Goal: Task Accomplishment & Management: Use online tool/utility

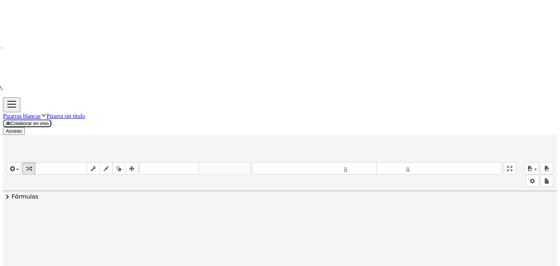
click at [15, 97] on div "Pizarras blancas Pizarra sin título Colaborar en vivo Acceso" at bounding box center [280, 116] width 554 height 38
click at [15, 167] on span "button" at bounding box center [15, 169] width 1 height 5
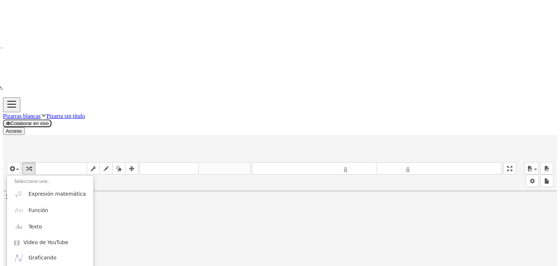
click at [84, 112] on div "Pizarras blancas Pizarra sin título" at bounding box center [280, 115] width 554 height 7
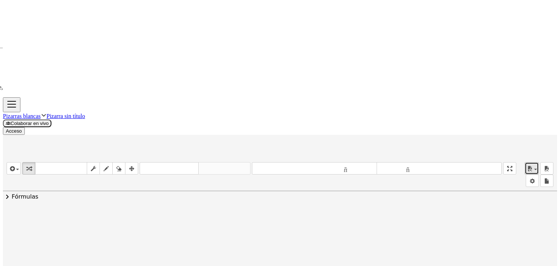
click at [533, 164] on icon "button" at bounding box center [530, 168] width 7 height 9
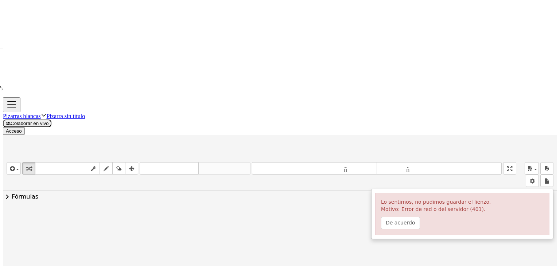
click at [90, 112] on div "Pizarras blancas Pizarra sin título" at bounding box center [280, 115] width 554 height 7
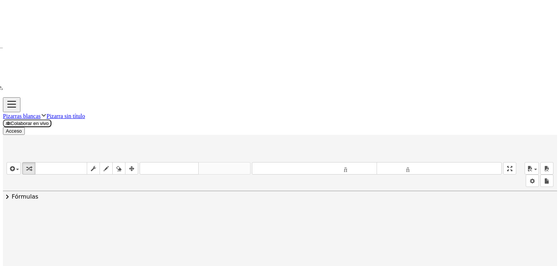
click at [41, 113] on font "Pizarras blancas" at bounding box center [22, 116] width 38 height 6
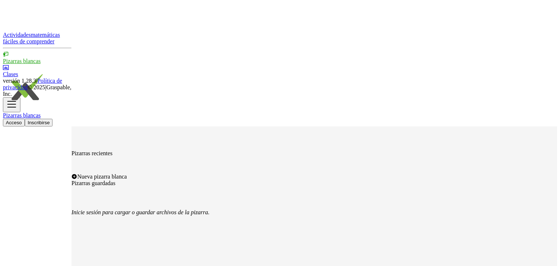
click at [180, 174] on div "Nueva pizarra blanca" at bounding box center [314, 177] width 486 height 7
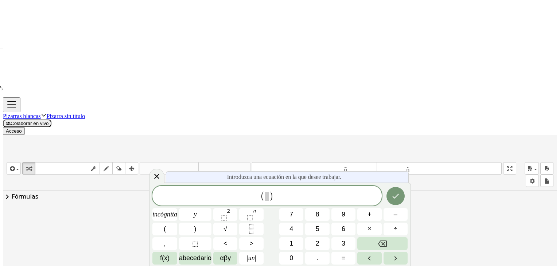
click at [253, 222] on div "( ) incógnita y ⬚ 2 ⬚ n 7 8 9 + – ( ) √ 4 5 6 × ÷ , ⬚ < > 1 2 3 f(x) abecedario…" at bounding box center [279, 225] width 255 height 79
click at [252, 227] on icon "Fracción" at bounding box center [251, 229] width 9 height 9
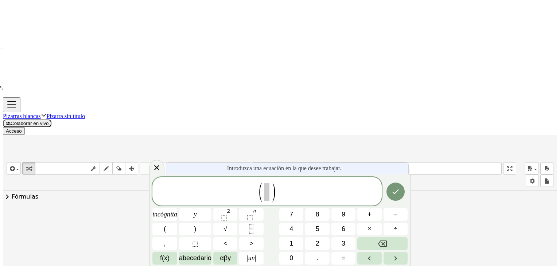
click at [295, 222] on div "( ​ ) incógnita y ⬚ 2 ⬚ n 7 8 9 + – ( ) √ 4 5 6 × ÷ , ⬚ < > 1 2 3 f(x) abecedar…" at bounding box center [279, 221] width 255 height 88
click at [292, 228] on font "4" at bounding box center [292, 228] width 4 height 7
click at [391, 258] on icon "Flecha derecha" at bounding box center [395, 258] width 9 height 9
click at [287, 226] on button "4" at bounding box center [291, 229] width 24 height 13
click at [233, 225] on button "√" at bounding box center [225, 229] width 24 height 13
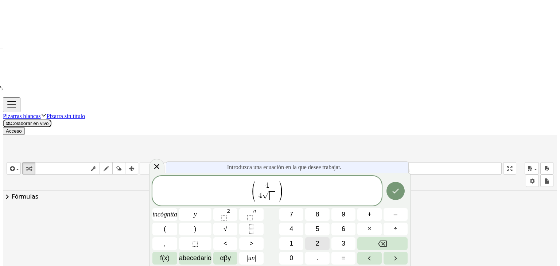
click at [318, 244] on font "2" at bounding box center [318, 243] width 4 height 7
click at [394, 257] on icon "Flecha derecha" at bounding box center [395, 258] width 9 height 9
click at [230, 212] on font "2" at bounding box center [228, 211] width 3 height 6
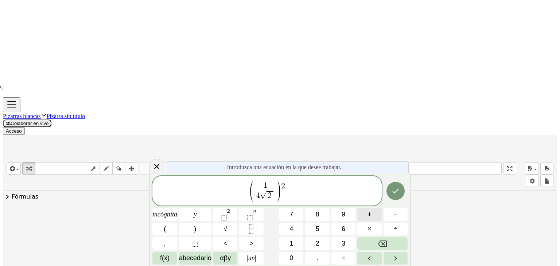
click at [368, 217] on font "+" at bounding box center [370, 214] width 4 height 7
click at [234, 225] on button "√" at bounding box center [225, 229] width 24 height 13
click at [314, 244] on button "2" at bounding box center [317, 243] width 24 height 13
click at [397, 190] on button "Hecho" at bounding box center [396, 191] width 18 height 18
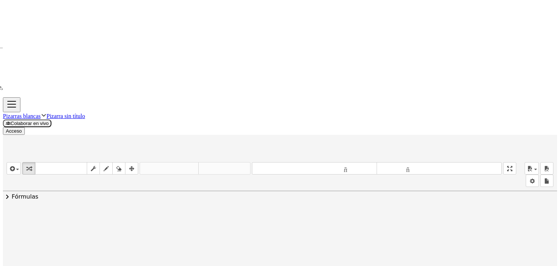
click at [92, 213] on div at bounding box center [123, 233] width 114 height 40
click at [111, 213] on div at bounding box center [123, 233] width 114 height 40
click at [112, 213] on div at bounding box center [123, 233] width 114 height 40
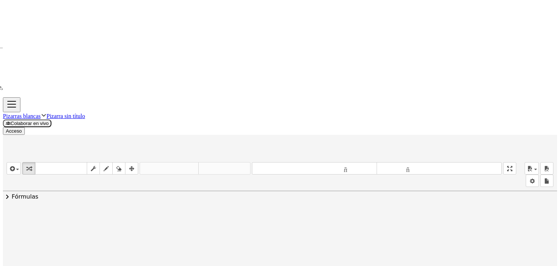
click at [112, 213] on div at bounding box center [123, 233] width 114 height 40
click at [143, 213] on div at bounding box center [123, 233] width 114 height 40
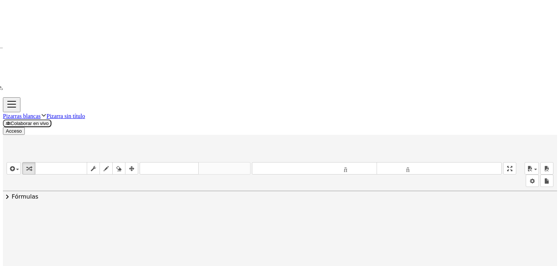
click at [174, 213] on div at bounding box center [122, 233] width 135 height 40
click at [170, 230] on div at bounding box center [173, 234] width 8 height 8
click at [209, 220] on font "Regresa a esta línea" at bounding box center [211, 223] width 47 height 6
click at [90, 213] on div at bounding box center [123, 233] width 114 height 40
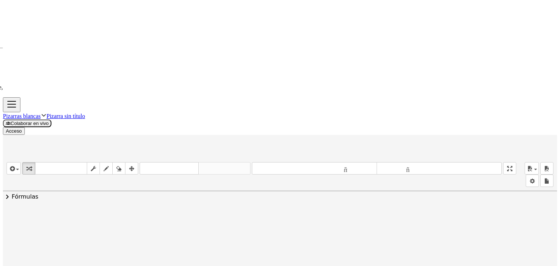
click at [204, 260] on font "Regresa a esta línea" at bounding box center [221, 263] width 47 height 6
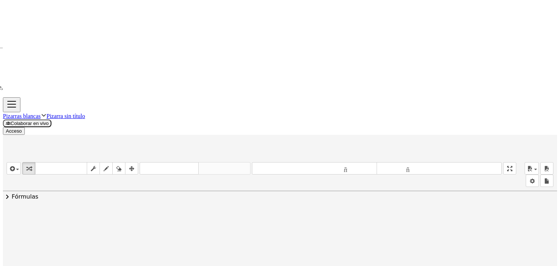
click at [170, 230] on div at bounding box center [173, 234] width 8 height 8
click at [200, 220] on font "Regresa a esta línea" at bounding box center [211, 223] width 47 height 6
click at [136, 213] on div at bounding box center [123, 233] width 114 height 40
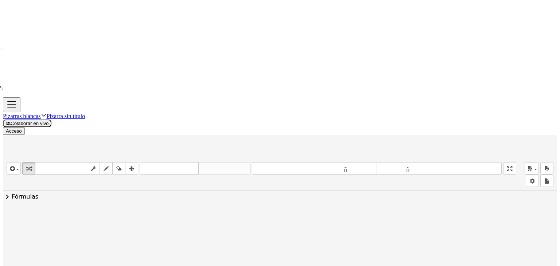
click at [131, 213] on div at bounding box center [123, 233] width 114 height 40
click at [114, 257] on icon at bounding box center [117, 260] width 6 height 6
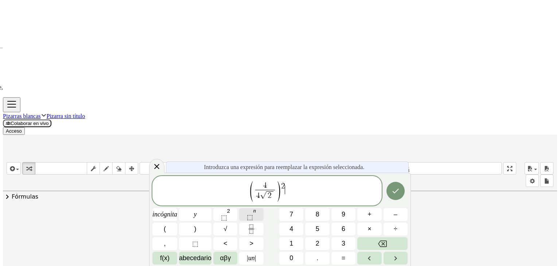
click at [253, 216] on font "⬚" at bounding box center [250, 217] width 6 height 7
click at [371, 213] on button "+" at bounding box center [369, 214] width 24 height 13
click at [230, 225] on button "√" at bounding box center [225, 229] width 24 height 13
click at [316, 247] on span "2" at bounding box center [318, 244] width 4 height 8
click at [387, 192] on button "Hecho" at bounding box center [396, 191] width 18 height 18
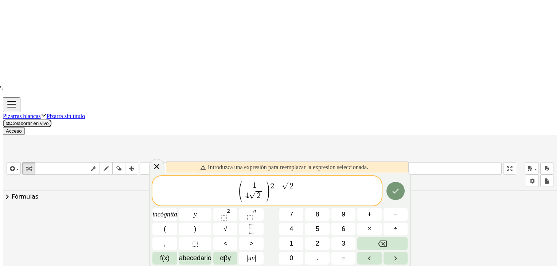
click at [306, 190] on span "( 4 4 √ 2 ​ ) 2 + √ 2 ​" at bounding box center [266, 191] width 229 height 22
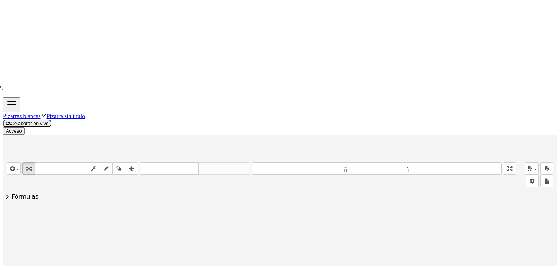
click at [171, 230] on div at bounding box center [173, 234] width 8 height 8
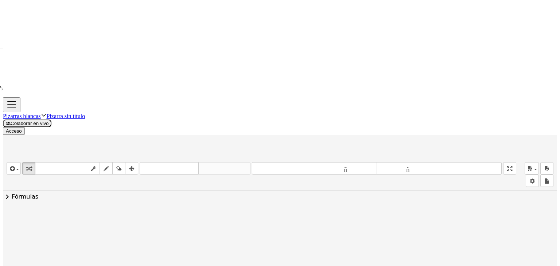
drag, startPoint x: 104, startPoint y: 180, endPoint x: 122, endPoint y: 177, distance: 18.5
click at [183, 260] on font "Regresa a esta línea" at bounding box center [203, 263] width 47 height 6
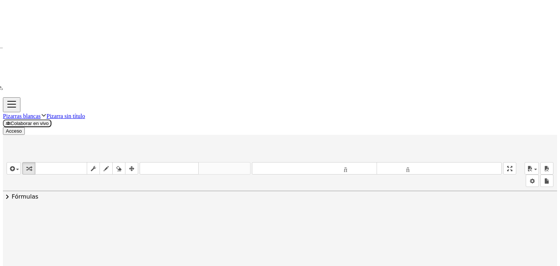
drag, startPoint x: 121, startPoint y: 131, endPoint x: 421, endPoint y: 155, distance: 301.4
drag, startPoint x: 134, startPoint y: 125, endPoint x: 127, endPoint y: 129, distance: 8.3
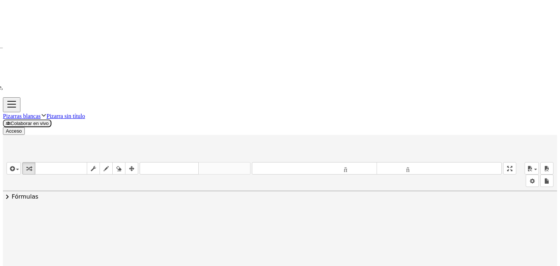
drag, startPoint x: 127, startPoint y: 125, endPoint x: 111, endPoint y: 123, distance: 15.8
drag, startPoint x: 147, startPoint y: 126, endPoint x: 120, endPoint y: 128, distance: 26.4
drag, startPoint x: 147, startPoint y: 171, endPoint x: 124, endPoint y: 170, distance: 23.0
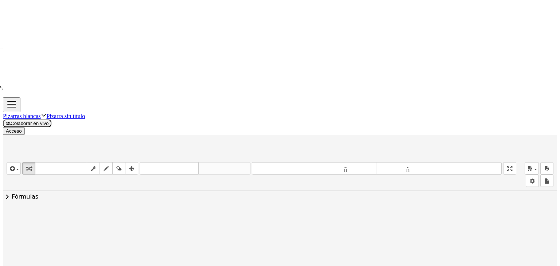
drag, startPoint x: 124, startPoint y: 170, endPoint x: 276, endPoint y: 78, distance: 177.2
click at [190, 260] on font "Regresa a esta línea" at bounding box center [203, 263] width 47 height 6
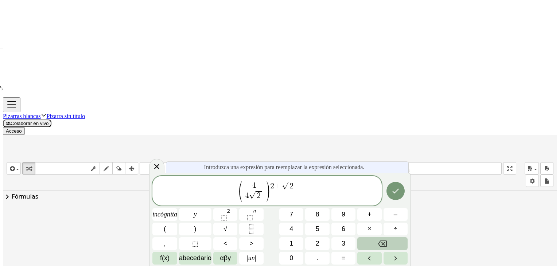
click at [395, 244] on button "Retroceso" at bounding box center [382, 243] width 50 height 13
click at [332, 241] on button "3" at bounding box center [343, 243] width 24 height 13
click at [363, 241] on button "Retroceso" at bounding box center [382, 243] width 50 height 13
click at [326, 242] on button "2" at bounding box center [317, 243] width 24 height 13
click at [226, 215] on font "⬚" at bounding box center [224, 217] width 6 height 7
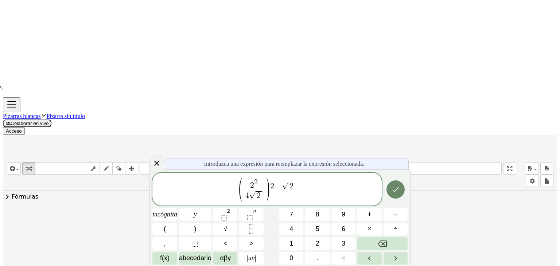
click at [391, 187] on icon "Hecho" at bounding box center [395, 189] width 9 height 9
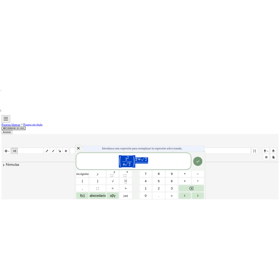
scroll to position [16, 0]
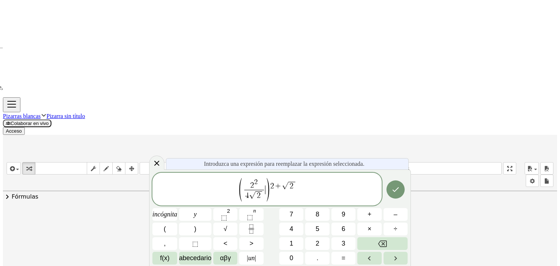
click at [266, 198] on span ")" at bounding box center [267, 190] width 5 height 26
click at [267, 197] on span ")" at bounding box center [267, 190] width 5 height 26
click at [263, 193] on span "√ 2 ​" at bounding box center [256, 195] width 14 height 9
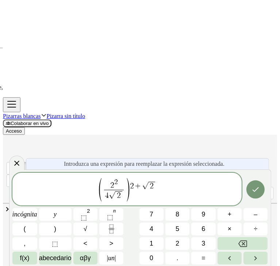
drag, startPoint x: 109, startPoint y: 197, endPoint x: 105, endPoint y: 196, distance: 4.3
click at [105, 196] on span "4 ​ √ 2" at bounding box center [114, 195] width 20 height 11
click at [108, 197] on span "4" at bounding box center [107, 196] width 4 height 8
click at [104, 195] on span "​ 2 √ 2" at bounding box center [114, 195] width 20 height 11
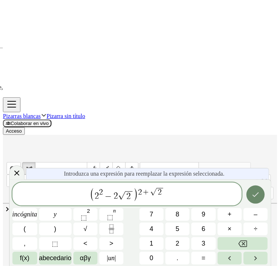
click at [246, 194] on button "Hecho" at bounding box center [255, 195] width 18 height 18
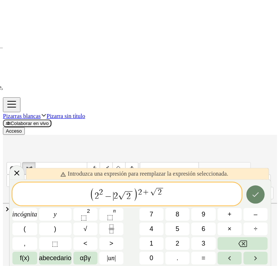
click at [246, 194] on button "Hecho" at bounding box center [255, 195] width 18 height 18
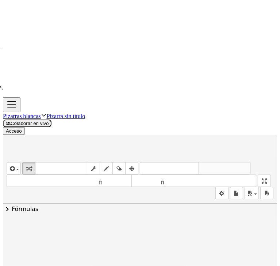
scroll to position [59, 0]
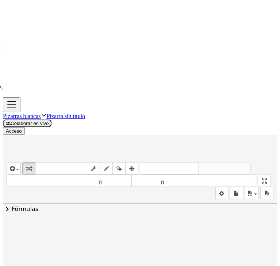
click at [161, 264] on div at bounding box center [165, 268] width 8 height 8
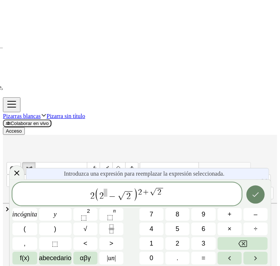
click at [251, 197] on icon "Hecho" at bounding box center [255, 194] width 9 height 9
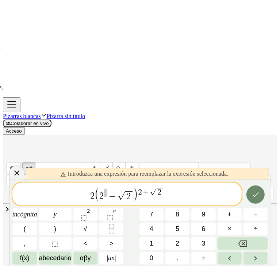
click at [254, 197] on icon "Hecho" at bounding box center [255, 194] width 9 height 9
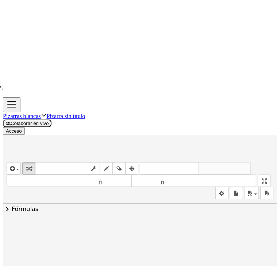
scroll to position [131, 0]
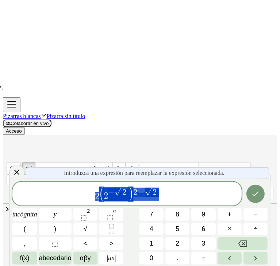
click at [182, 228] on div at bounding box center [183, 232] width 8 height 8
click at [211, 217] on font "Regresa a esta línea" at bounding box center [221, 220] width 47 height 6
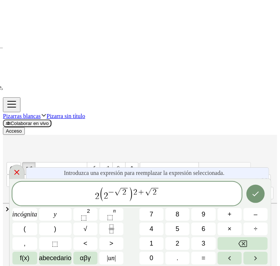
click at [18, 171] on icon at bounding box center [16, 172] width 9 height 9
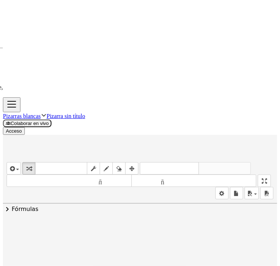
click at [114, 249] on icon at bounding box center [117, 252] width 6 height 6
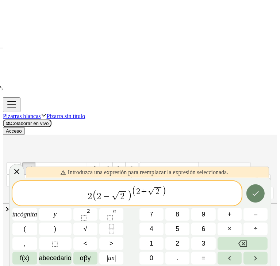
click at [246, 192] on button "Hecho" at bounding box center [255, 194] width 18 height 18
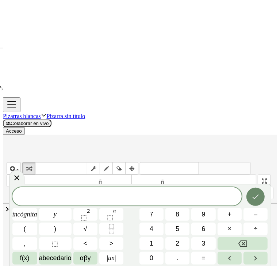
click at [251, 197] on icon "Hecho" at bounding box center [255, 197] width 9 height 9
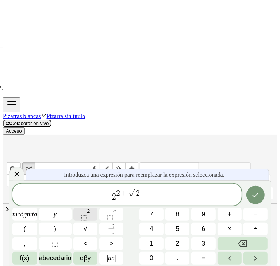
click at [96, 216] on button "⬚ 2" at bounding box center [85, 214] width 24 height 13
click at [112, 195] on span "2" at bounding box center [114, 197] width 4 height 9
click at [221, 240] on button "Retroceso" at bounding box center [242, 243] width 50 height 13
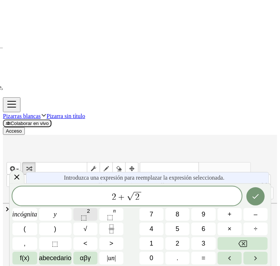
click at [97, 217] on button "⬚ 2" at bounding box center [85, 214] width 24 height 13
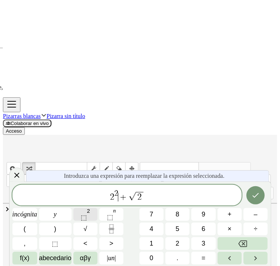
click at [97, 217] on button "⬚ 2" at bounding box center [85, 214] width 24 height 13
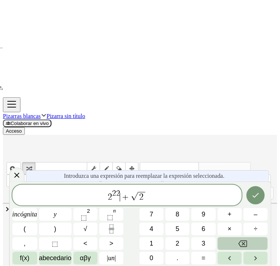
click at [259, 244] on button "Retroceso" at bounding box center [242, 243] width 50 height 13
click at [224, 242] on button "Retroceso" at bounding box center [242, 243] width 50 height 13
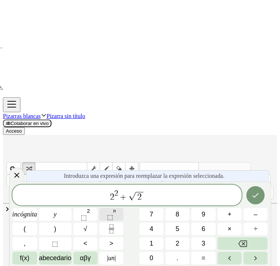
click at [114, 218] on span "⬚ n" at bounding box center [111, 214] width 9 height 13
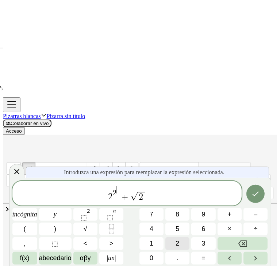
click at [184, 246] on button "2" at bounding box center [177, 243] width 24 height 13
click at [128, 199] on span "+" at bounding box center [125, 197] width 11 height 9
